Goal: Information Seeking & Learning: Find specific fact

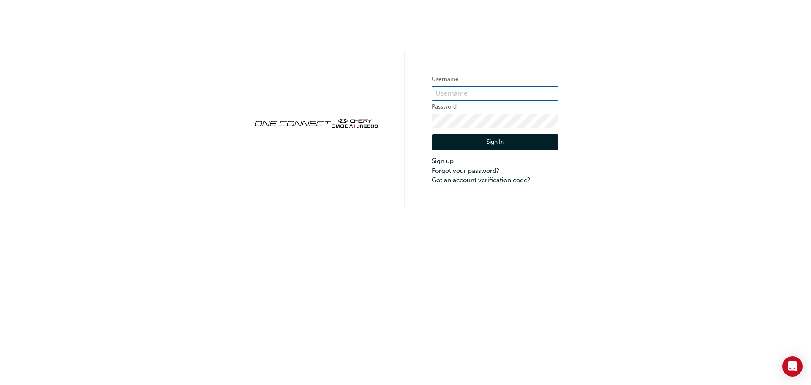
type input "CHAU0291"
click at [488, 139] on button "Sign In" at bounding box center [495, 142] width 127 height 16
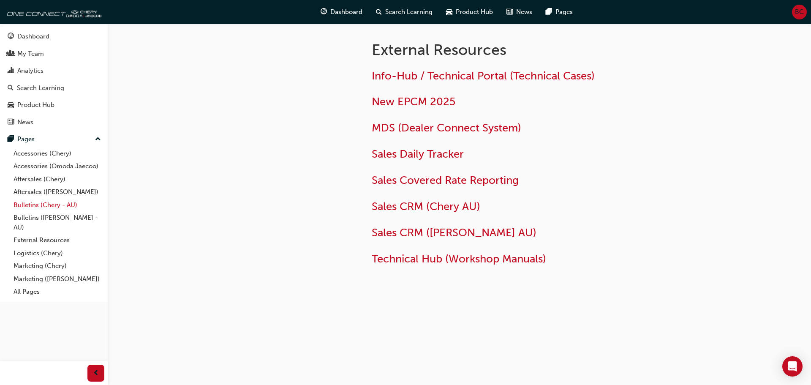
click at [47, 206] on link "Bulletins (Chery - AU)" at bounding box center [57, 205] width 94 height 13
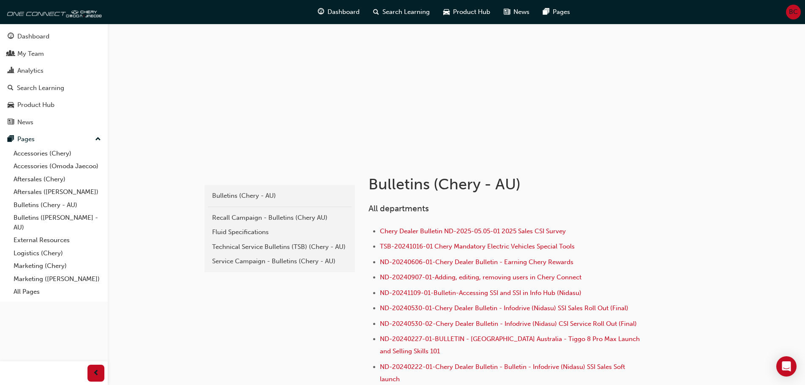
scroll to position [84, 0]
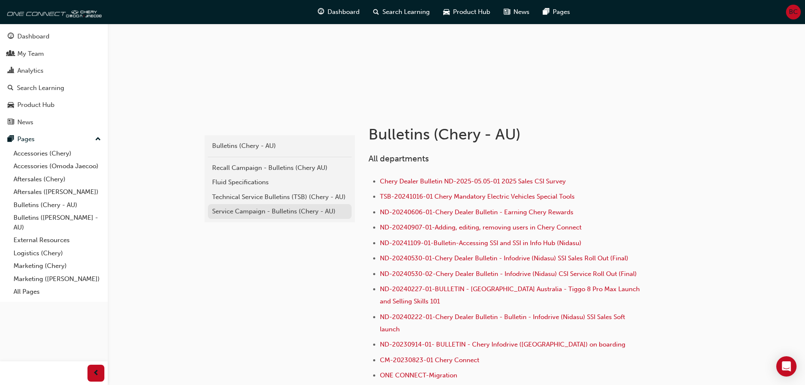
click at [274, 210] on div "Service Campaign - Bulletins (Chery - AU)" at bounding box center [279, 212] width 135 height 10
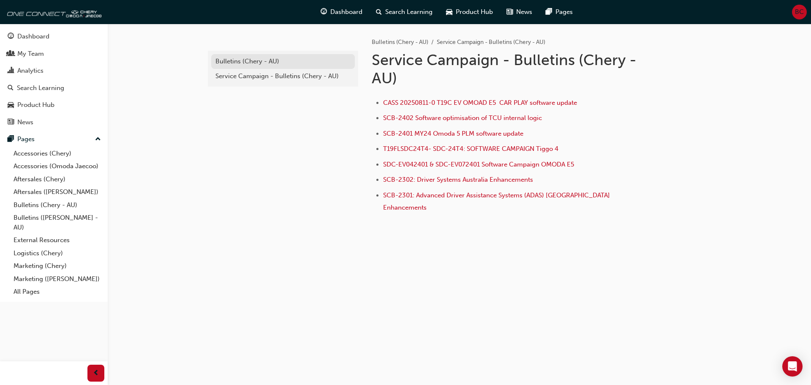
click at [235, 56] on link "Bulletins (Chery - AU)" at bounding box center [283, 61] width 144 height 15
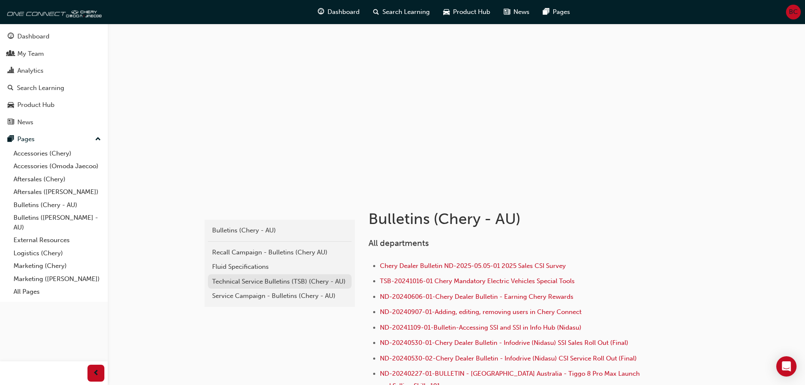
click at [256, 282] on div "Technical Service Bulletins (TSB) (Chery - AU)" at bounding box center [279, 282] width 135 height 10
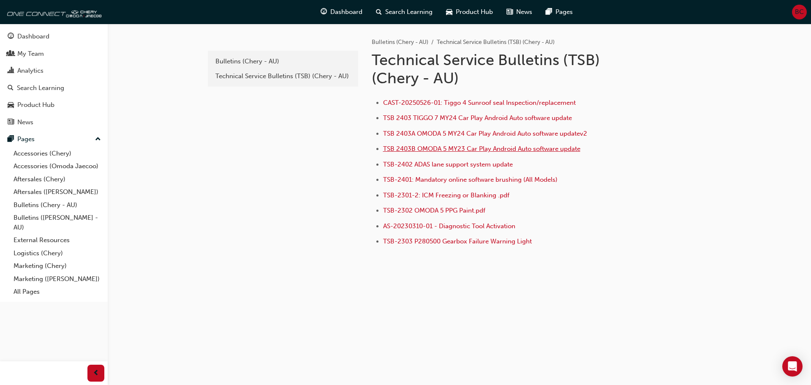
click at [501, 148] on span "TSB 2403B OMODA 5 MY23 Car Play Android Auto software update" at bounding box center [481, 149] width 197 height 8
